Goal: Transaction & Acquisition: Obtain resource

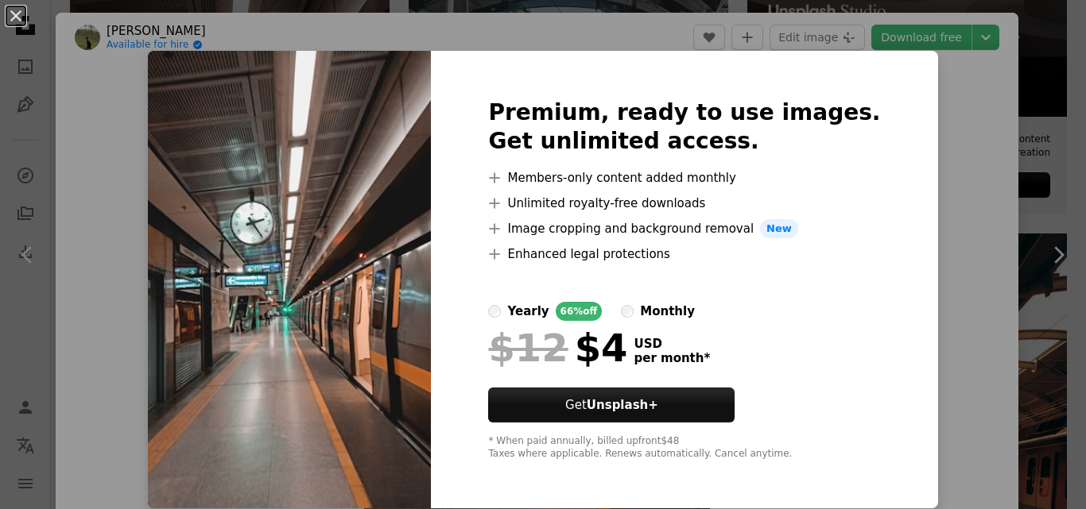
scroll to position [23, 0]
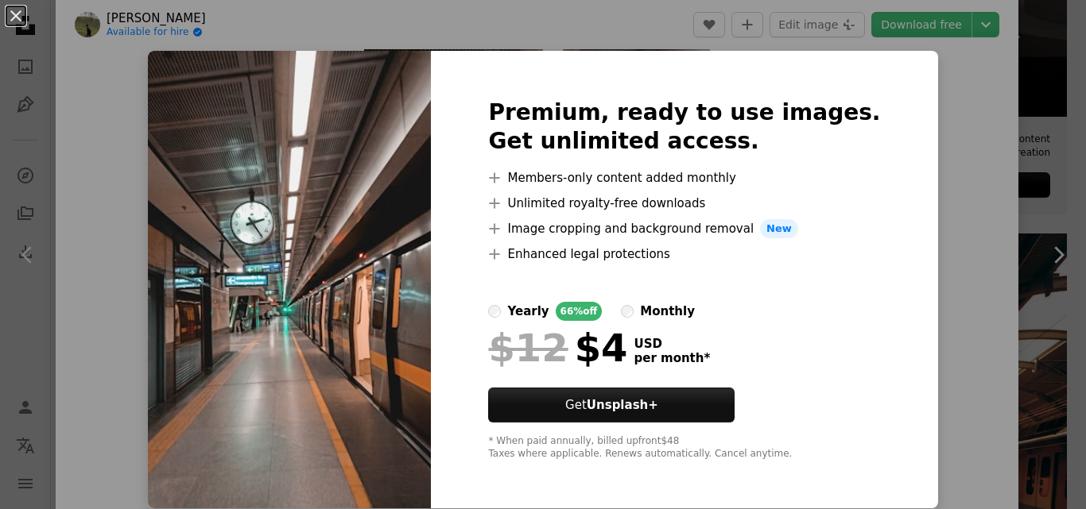
click at [981, 134] on div "An X shape Premium, ready to use images. Get unlimited access. A plus sign Memb…" at bounding box center [543, 254] width 1086 height 509
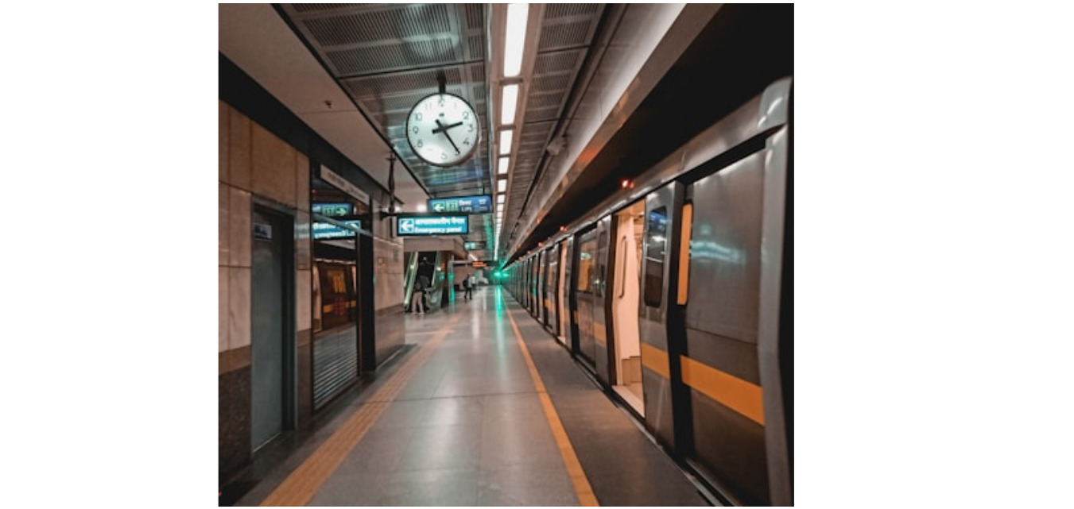
scroll to position [29, 0]
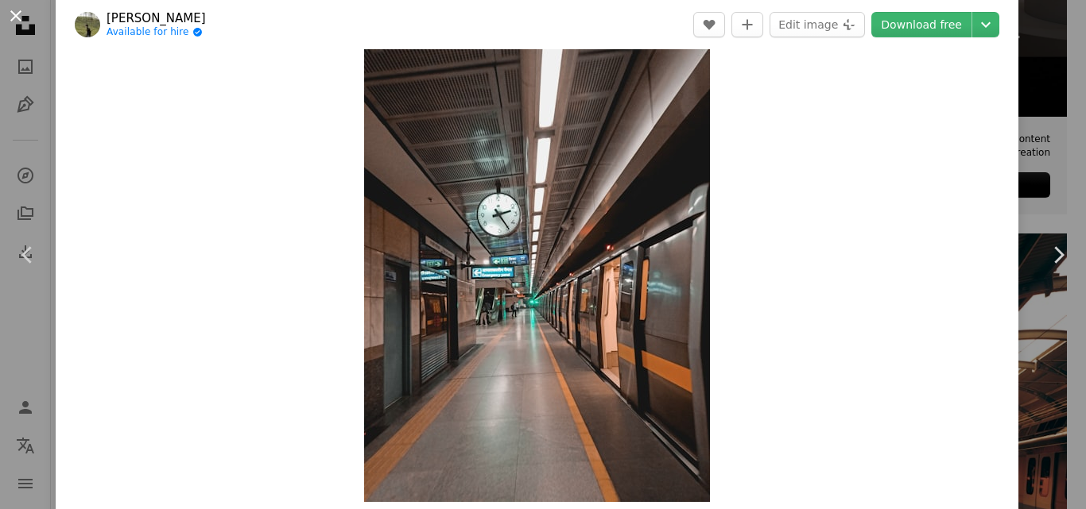
click at [20, 14] on button "An X shape" at bounding box center [15, 15] width 19 height 19
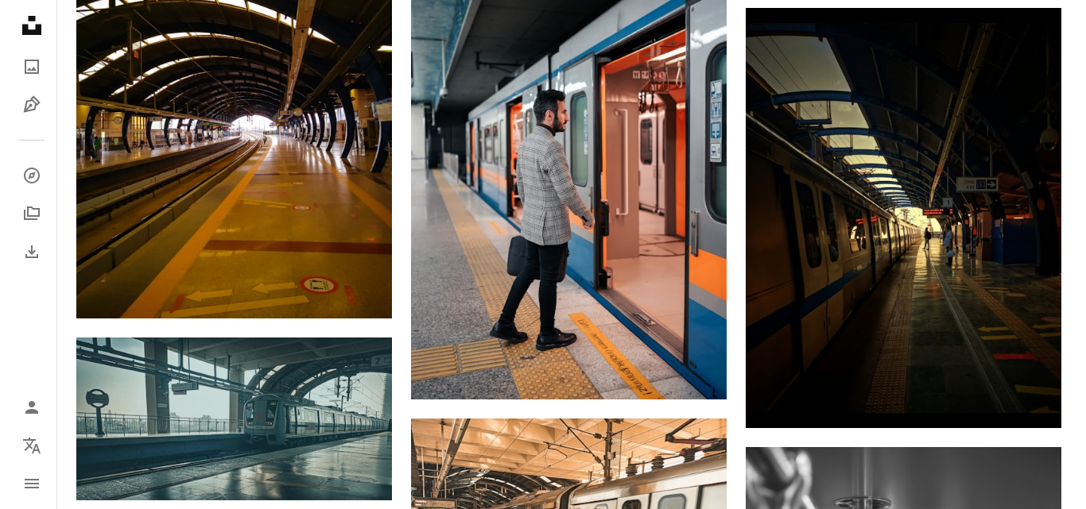
scroll to position [1546, 0]
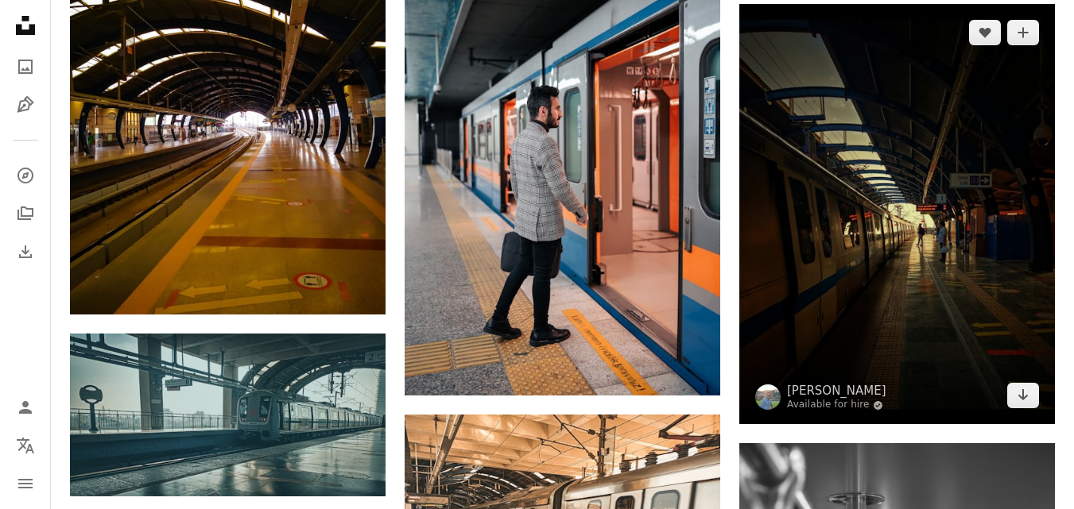
click at [939, 285] on img at bounding box center [896, 214] width 315 height 421
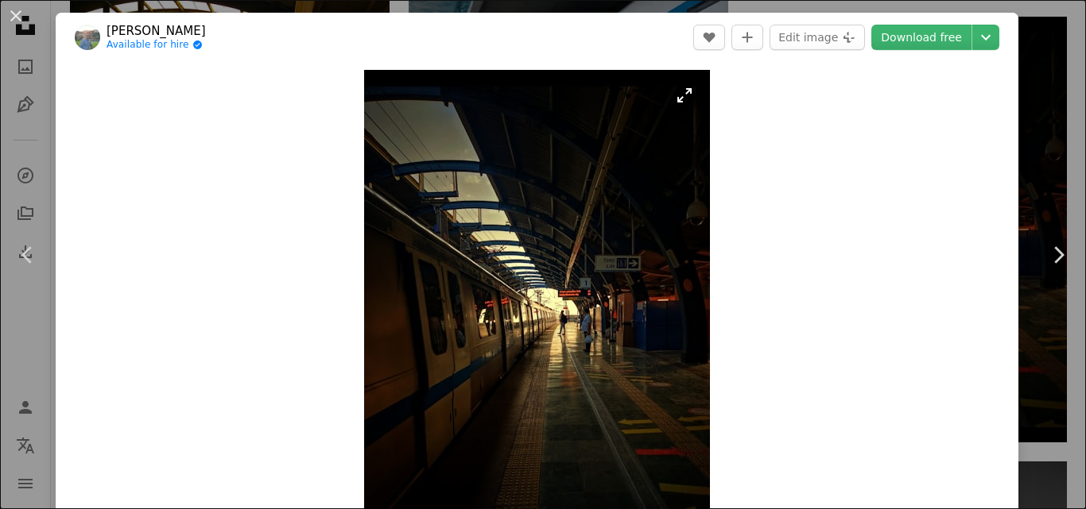
scroll to position [1, 0]
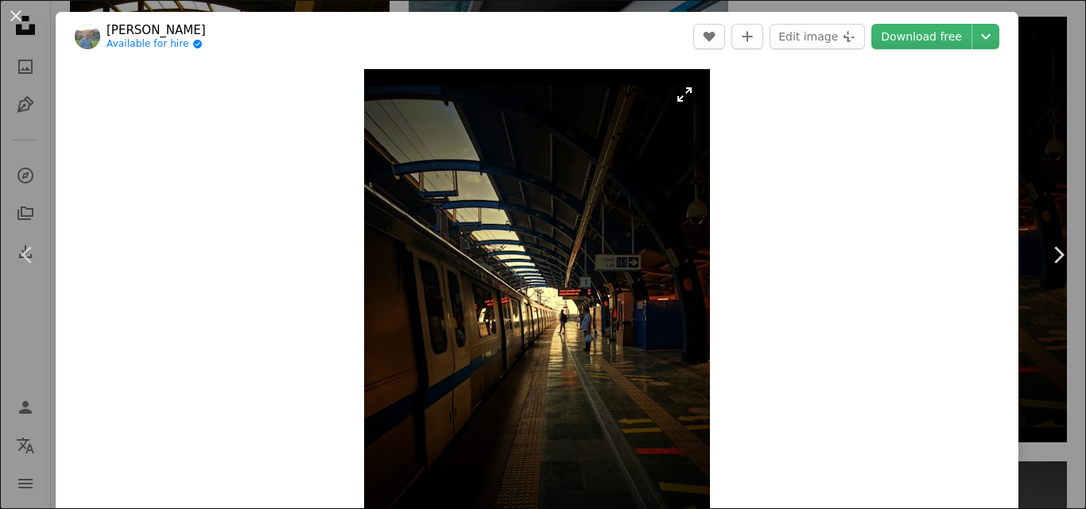
click at [678, 95] on img "Zoom in on this image" at bounding box center [537, 299] width 346 height 461
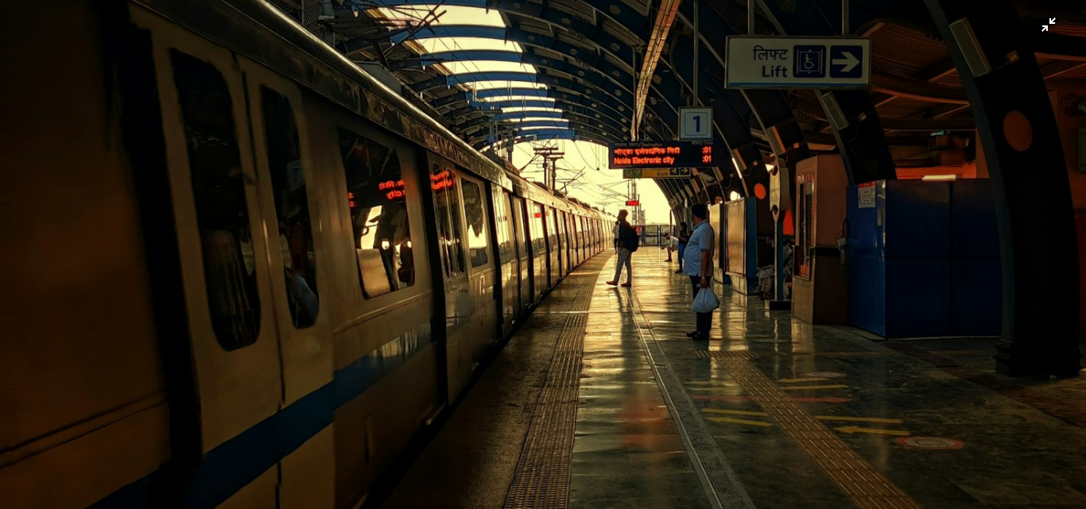
scroll to position [547, 0]
click at [954, 343] on img "Zoom out on this image" at bounding box center [542, 177] width 1087 height 1450
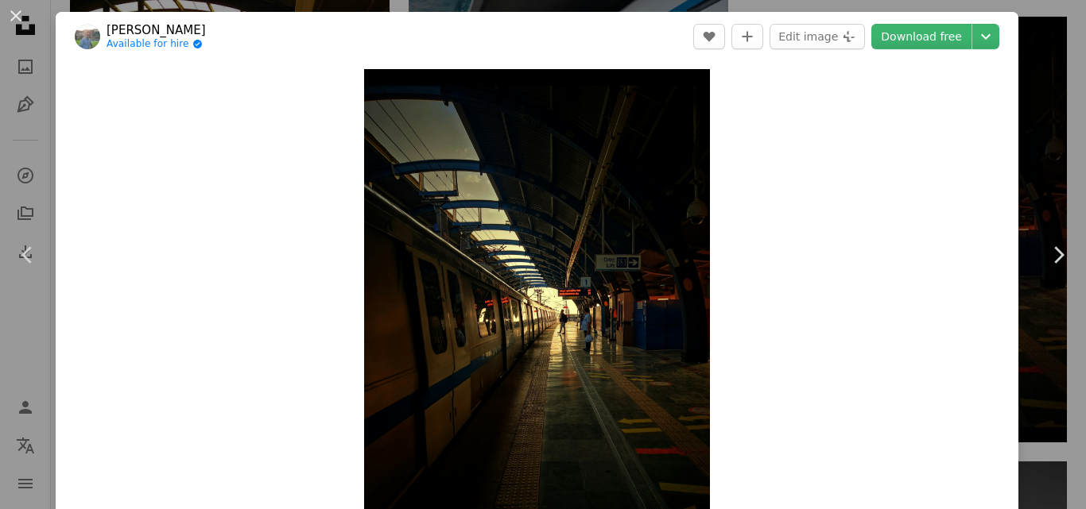
scroll to position [21, 0]
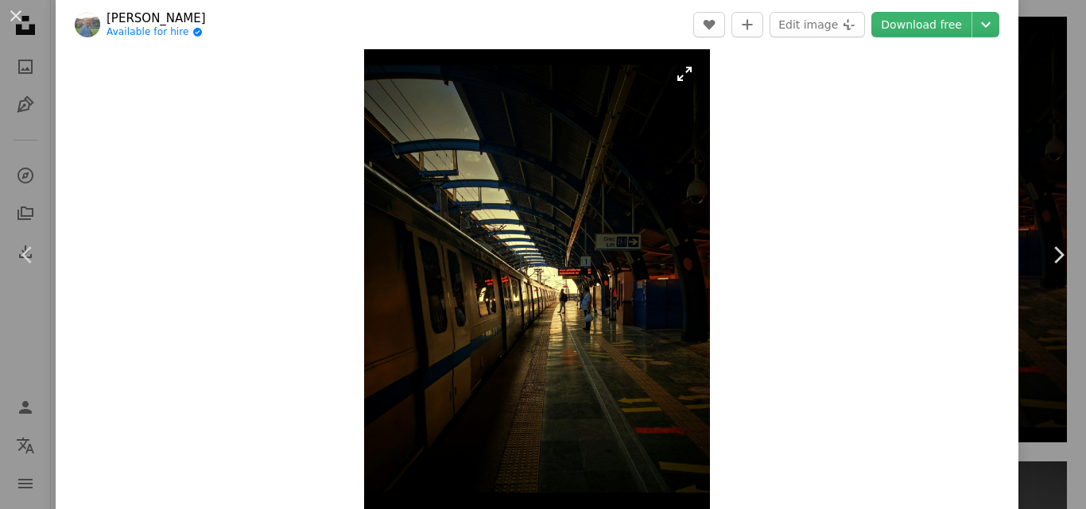
click at [679, 75] on img "Zoom in on this image" at bounding box center [537, 278] width 346 height 461
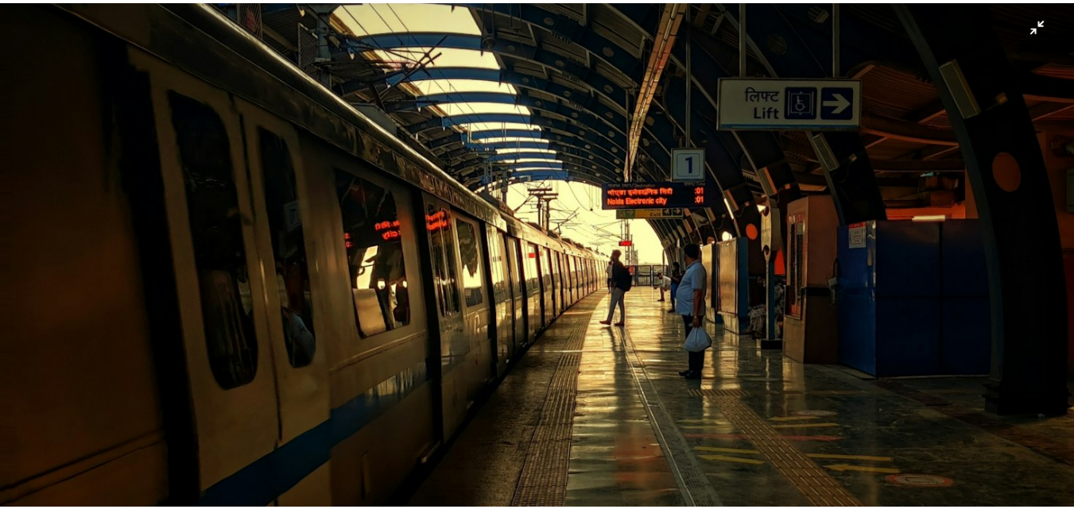
scroll to position [505, 0]
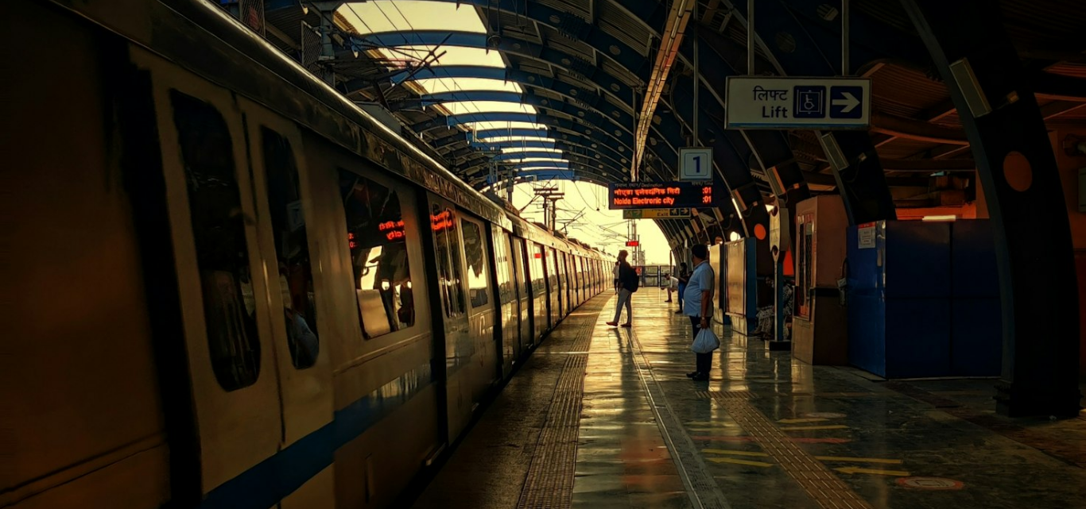
click at [1085, 163] on html "**********" at bounding box center [543, 429] width 1086 height 3950
